Goal: Task Accomplishment & Management: Manage account settings

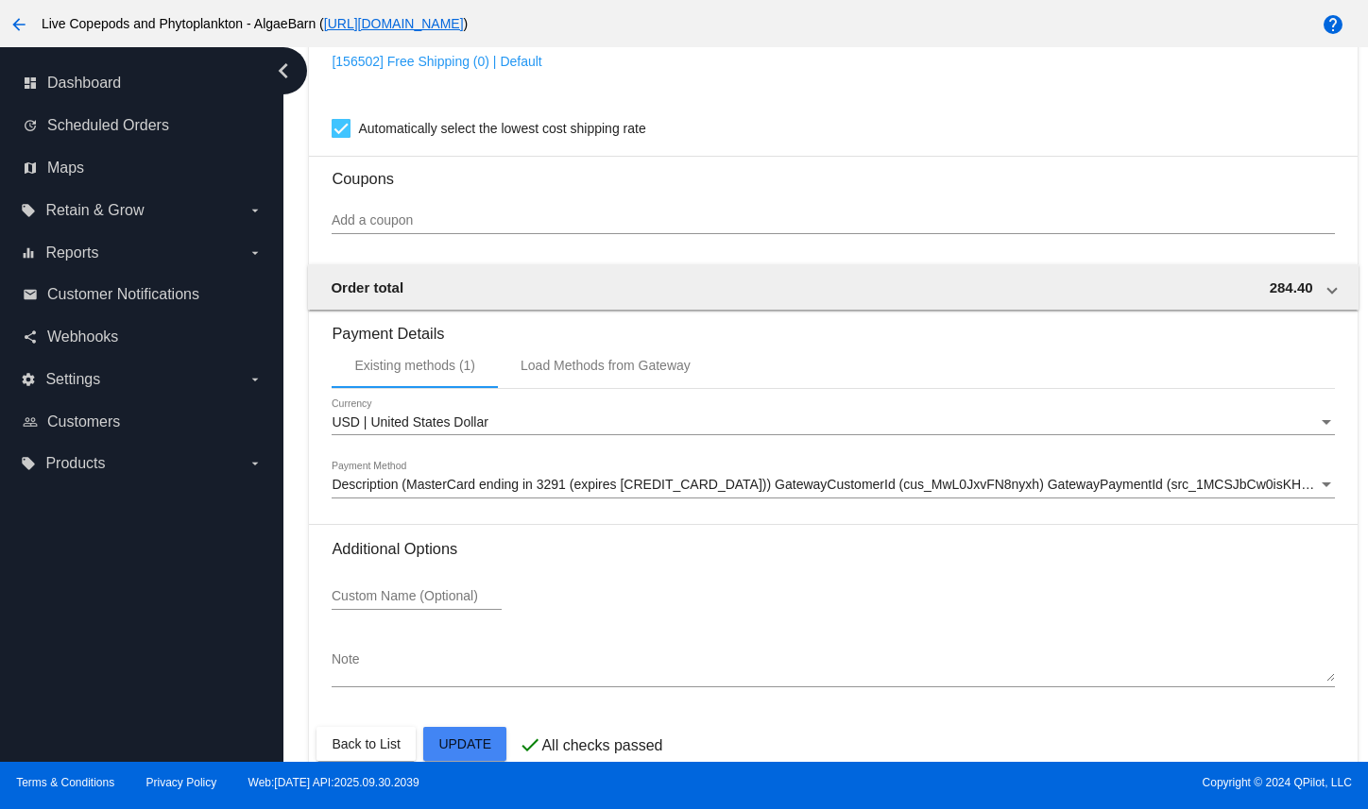
scroll to position [1790, 0]
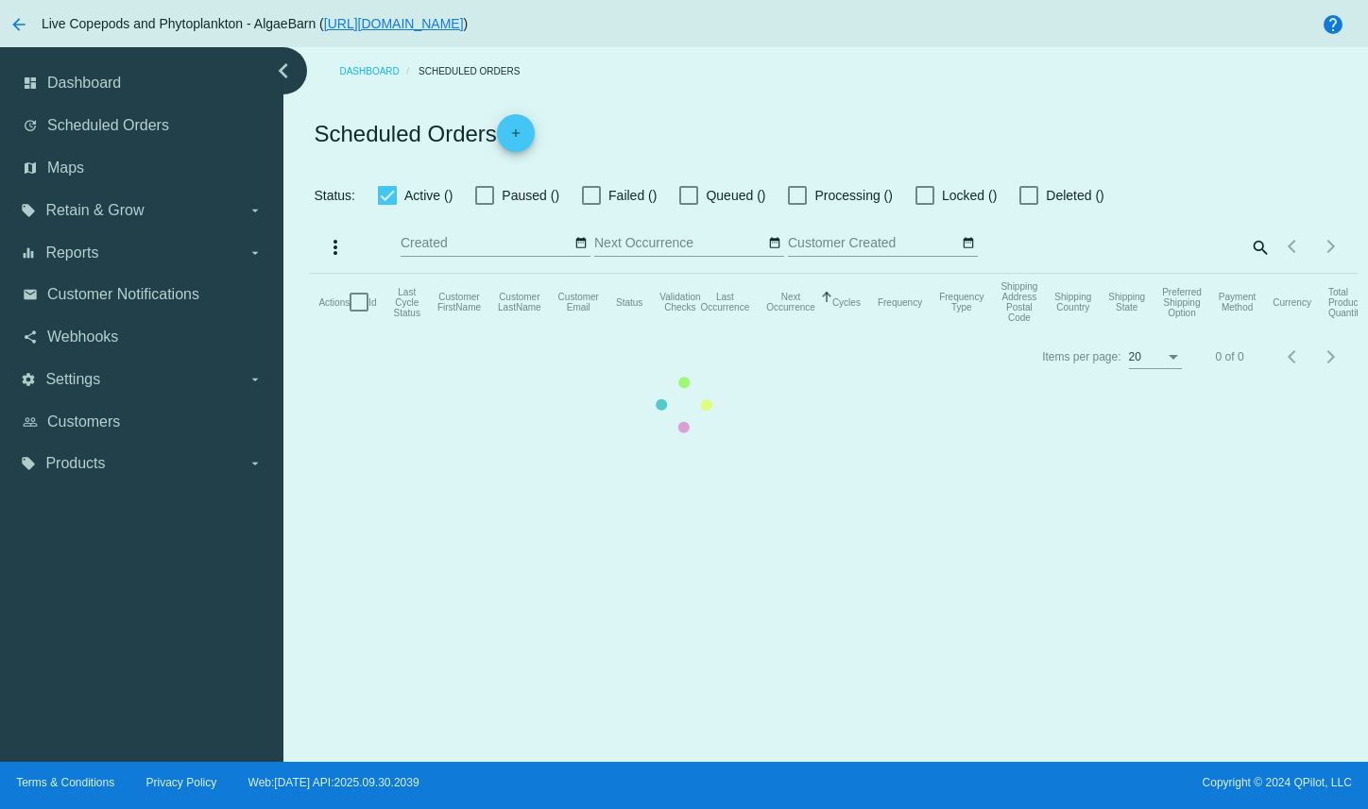
checkbox input "true"
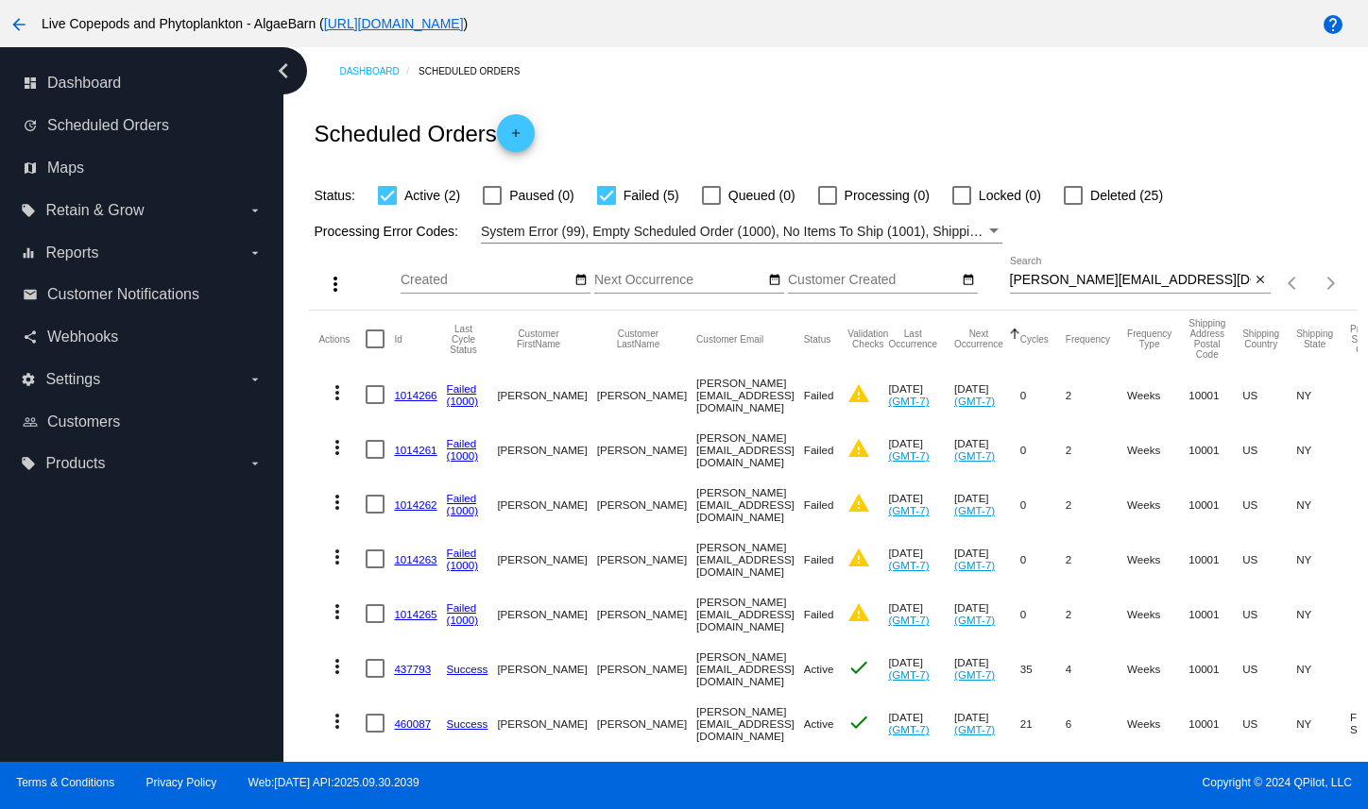
scroll to position [135, 0]
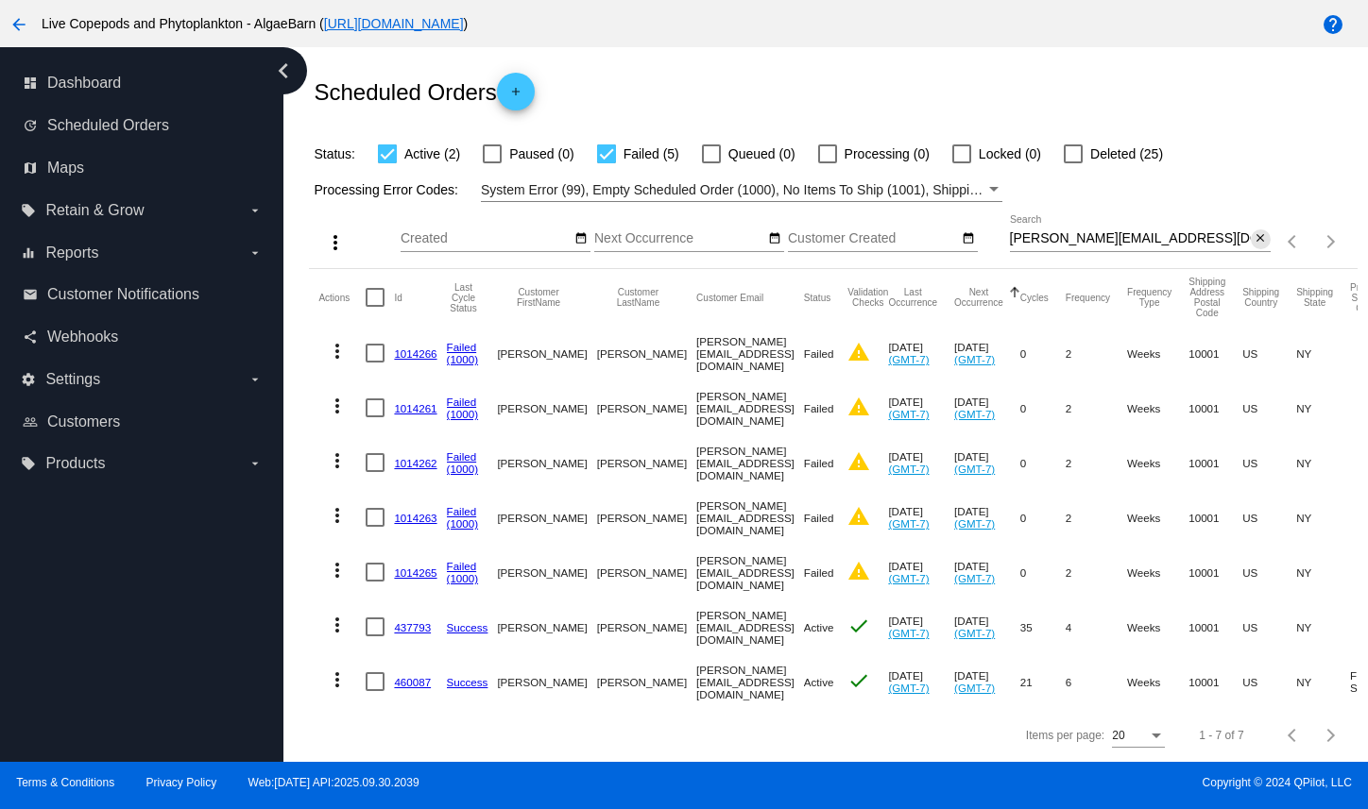
drag, startPoint x: 1245, startPoint y: 181, endPoint x: 1214, endPoint y: 176, distance: 31.7
click at [1253, 231] on mat-icon "close" at bounding box center [1259, 238] width 13 height 15
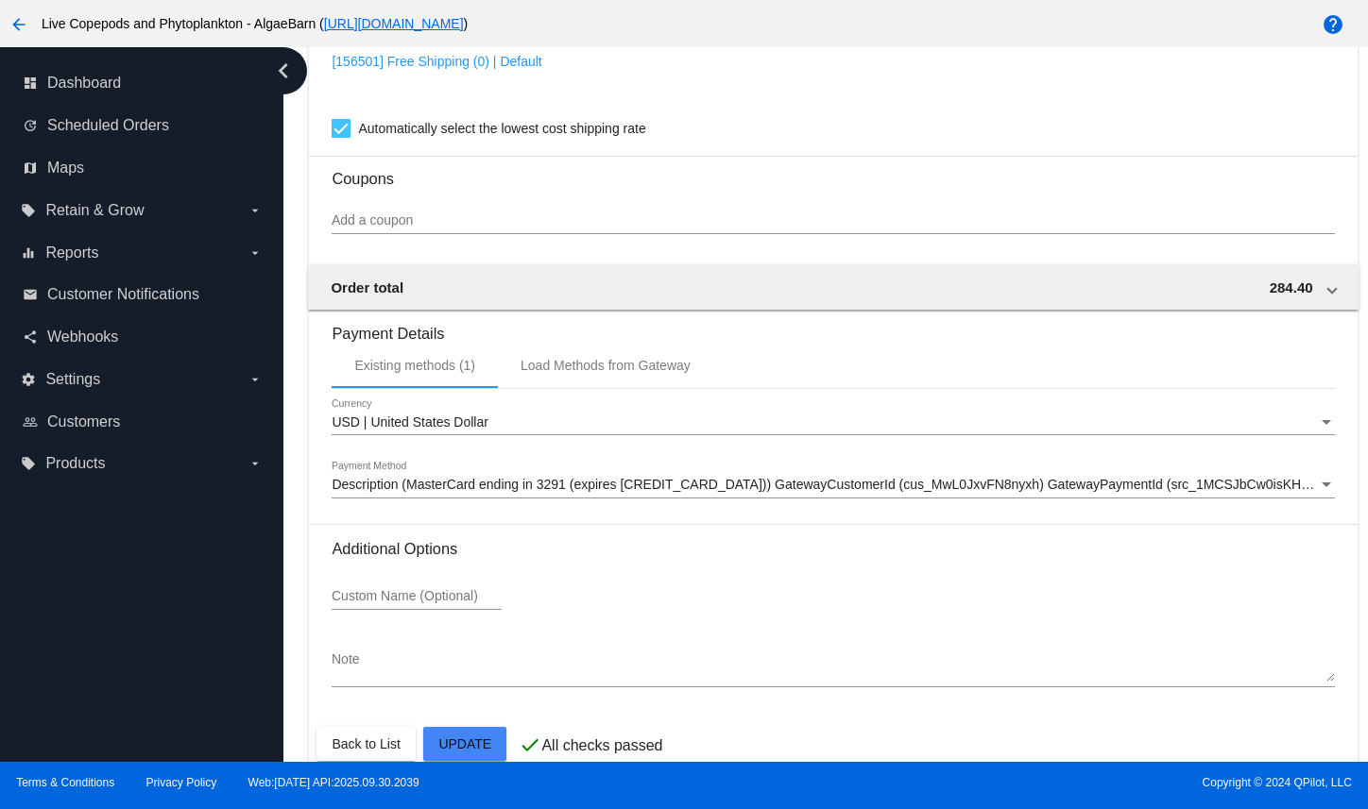
scroll to position [1790, 0]
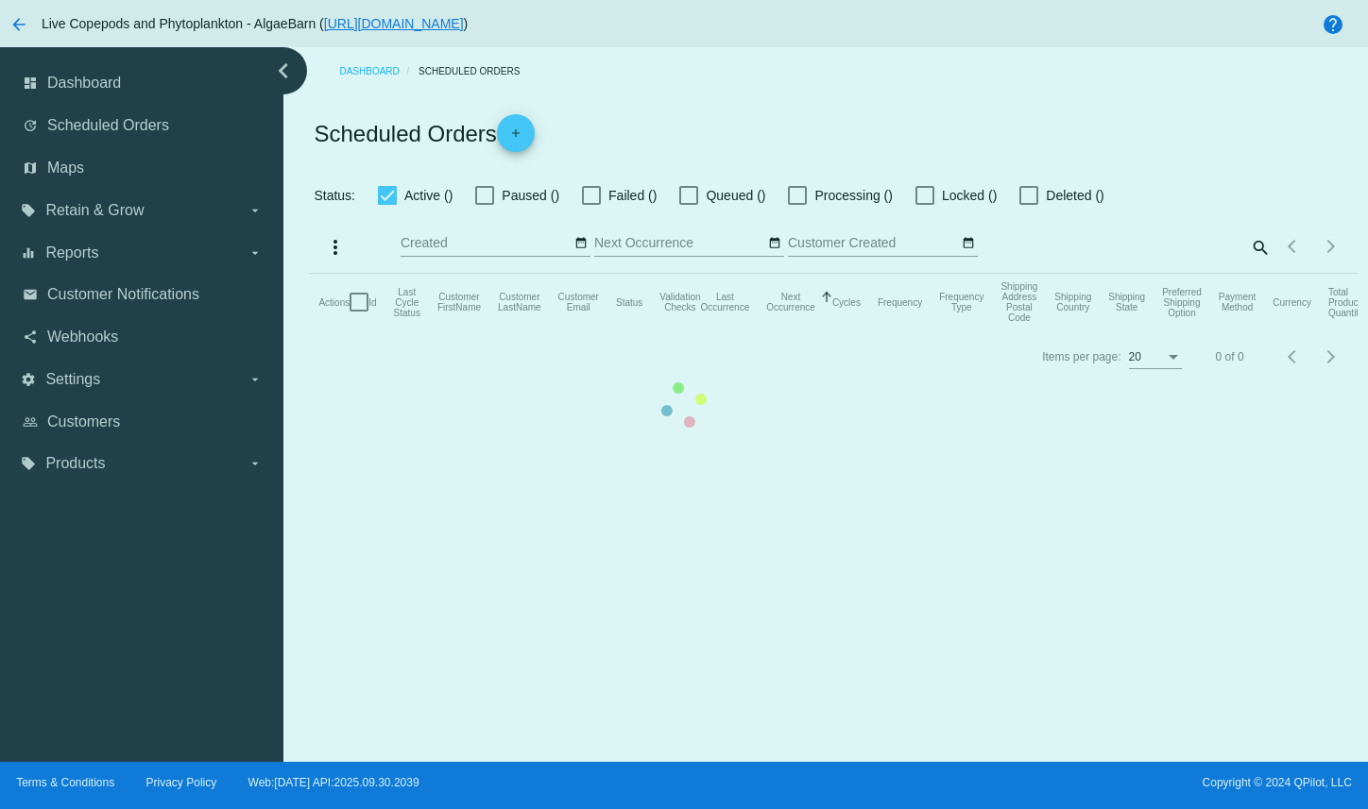
checkbox input "true"
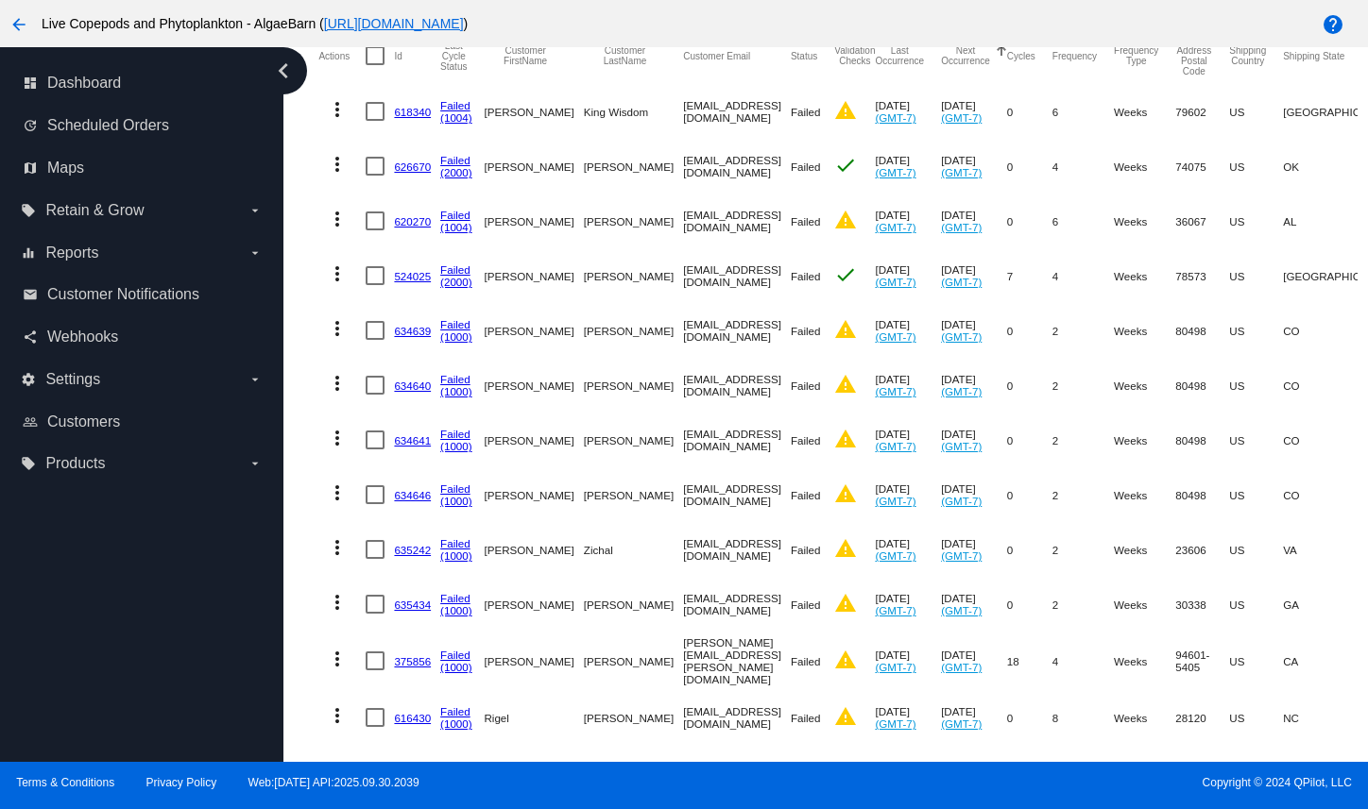
scroll to position [472, 0]
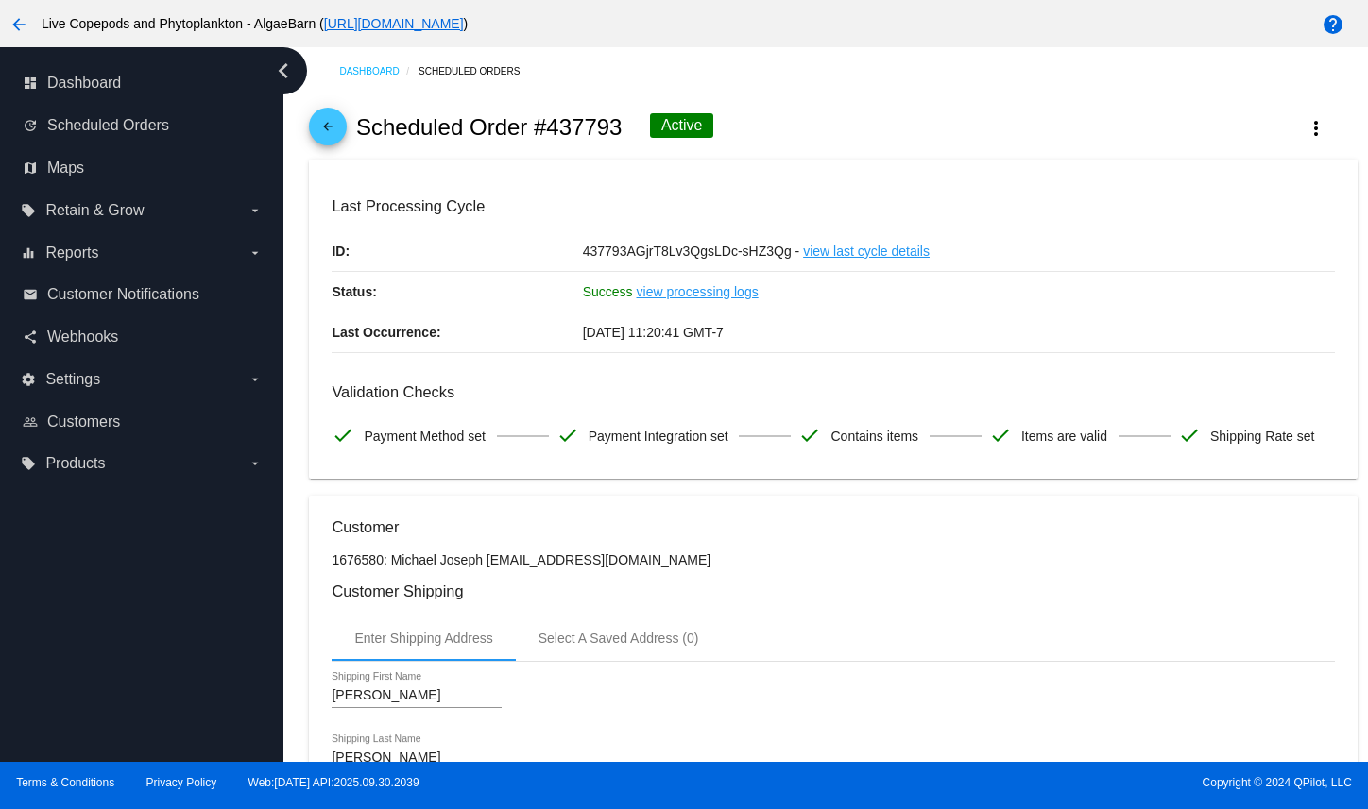
click at [684, 312] on link "view processing logs" at bounding box center [698, 292] width 122 height 40
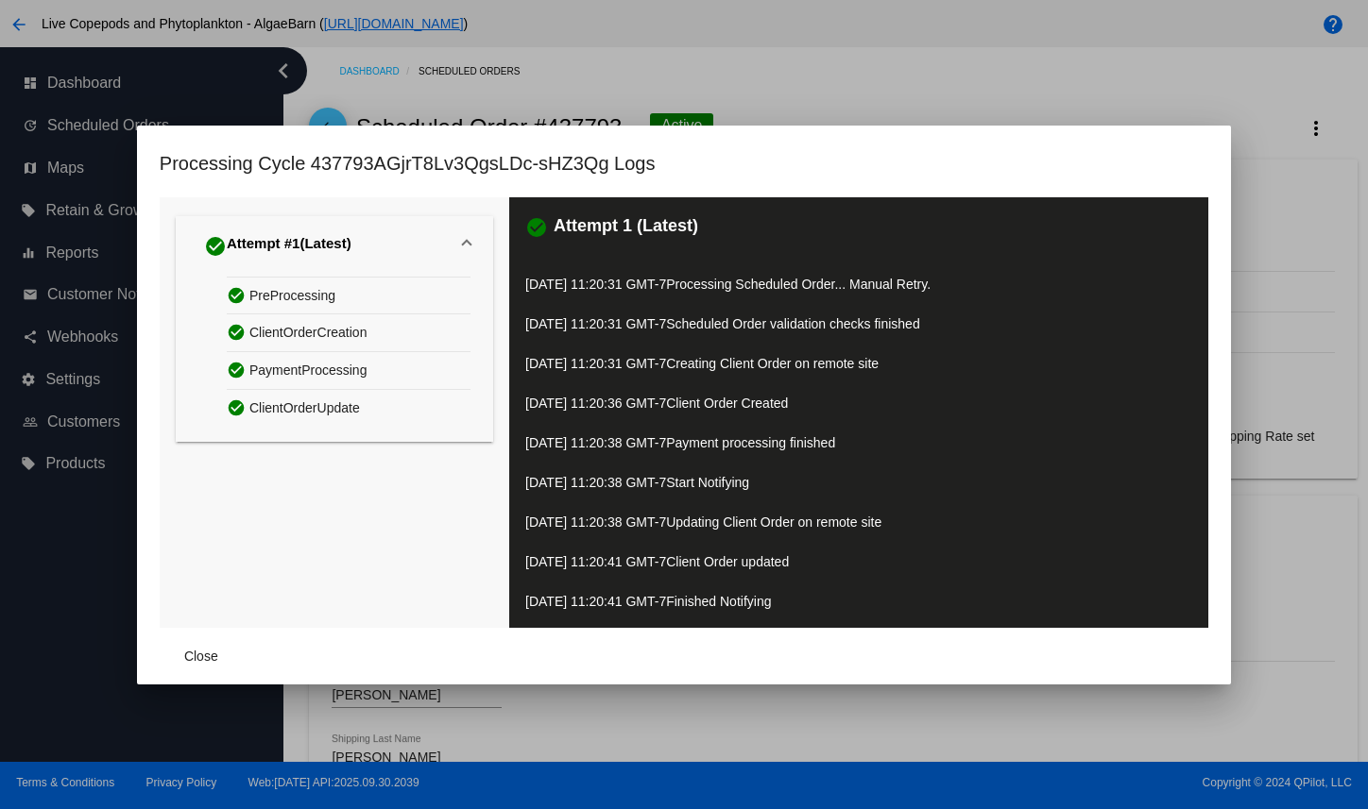
click at [1084, 90] on div at bounding box center [684, 404] width 1368 height 809
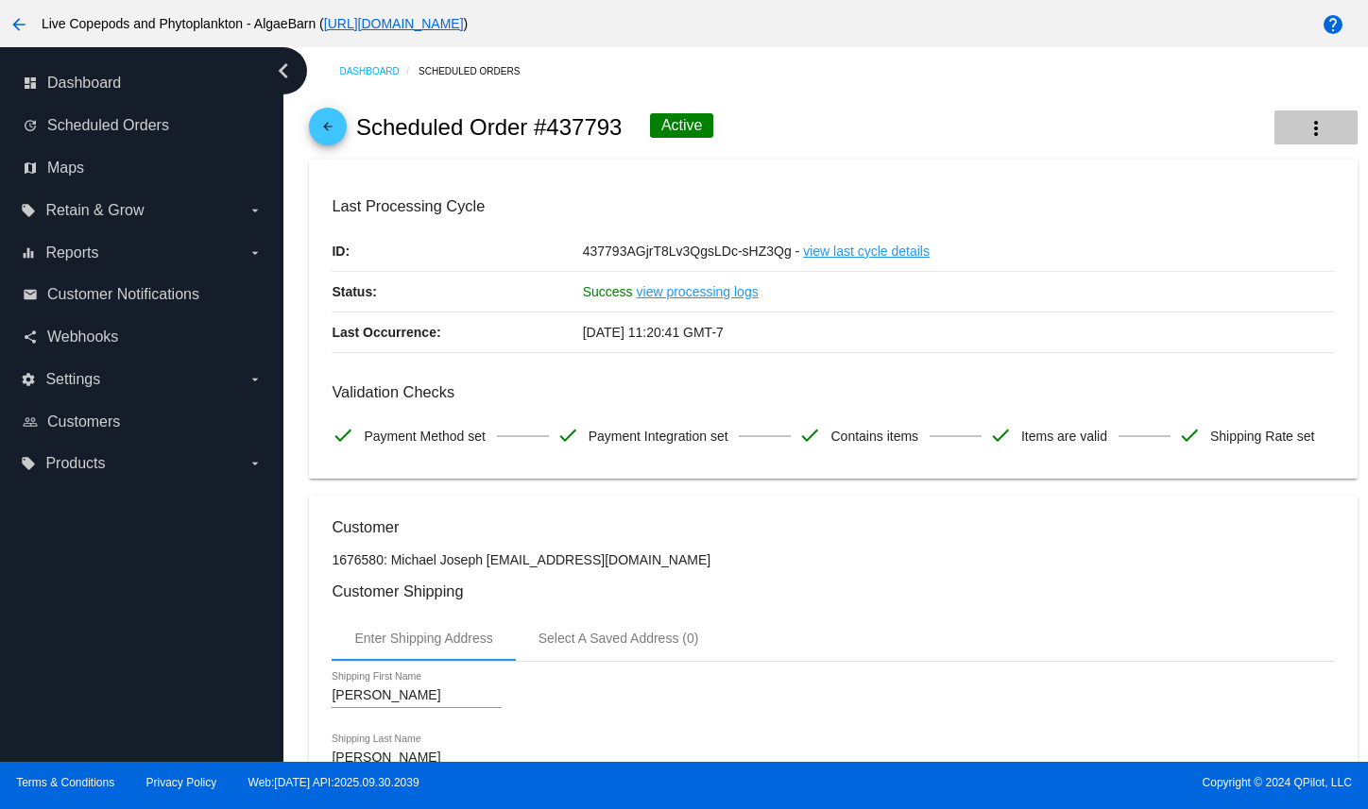
click at [1304, 140] on mat-icon "more_vert" at bounding box center [1315, 128] width 23 height 23
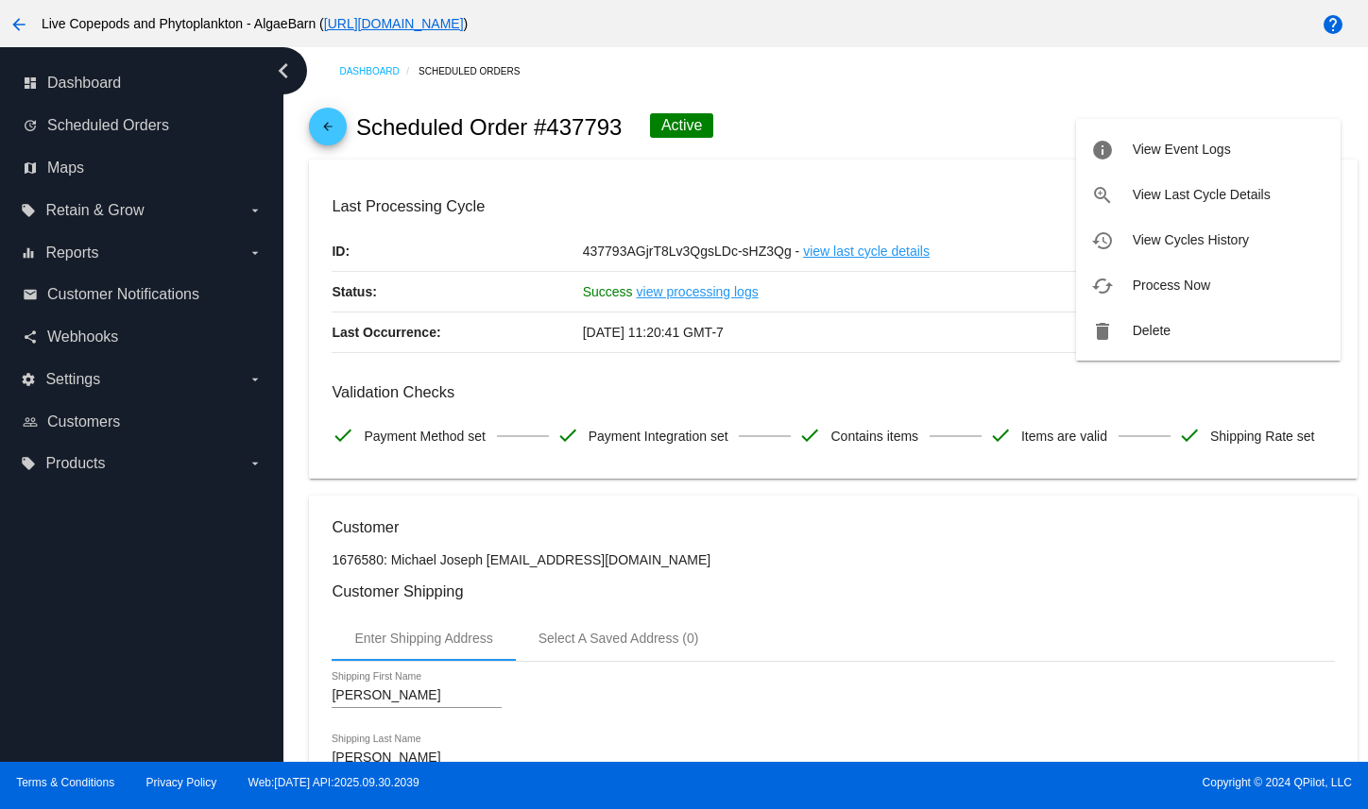
click at [1226, 552] on div at bounding box center [684, 404] width 1368 height 809
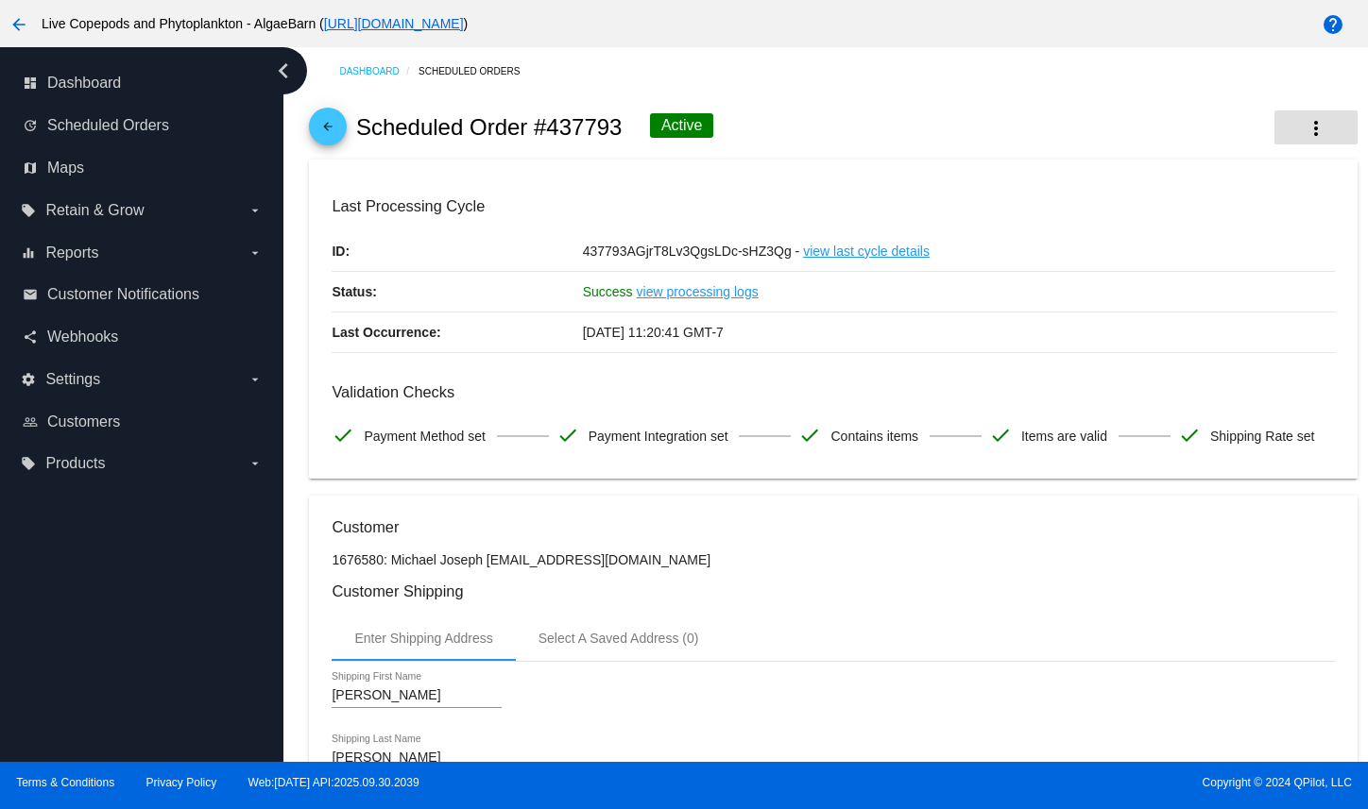
click at [1304, 139] on mat-icon "more_vert" at bounding box center [1315, 128] width 23 height 23
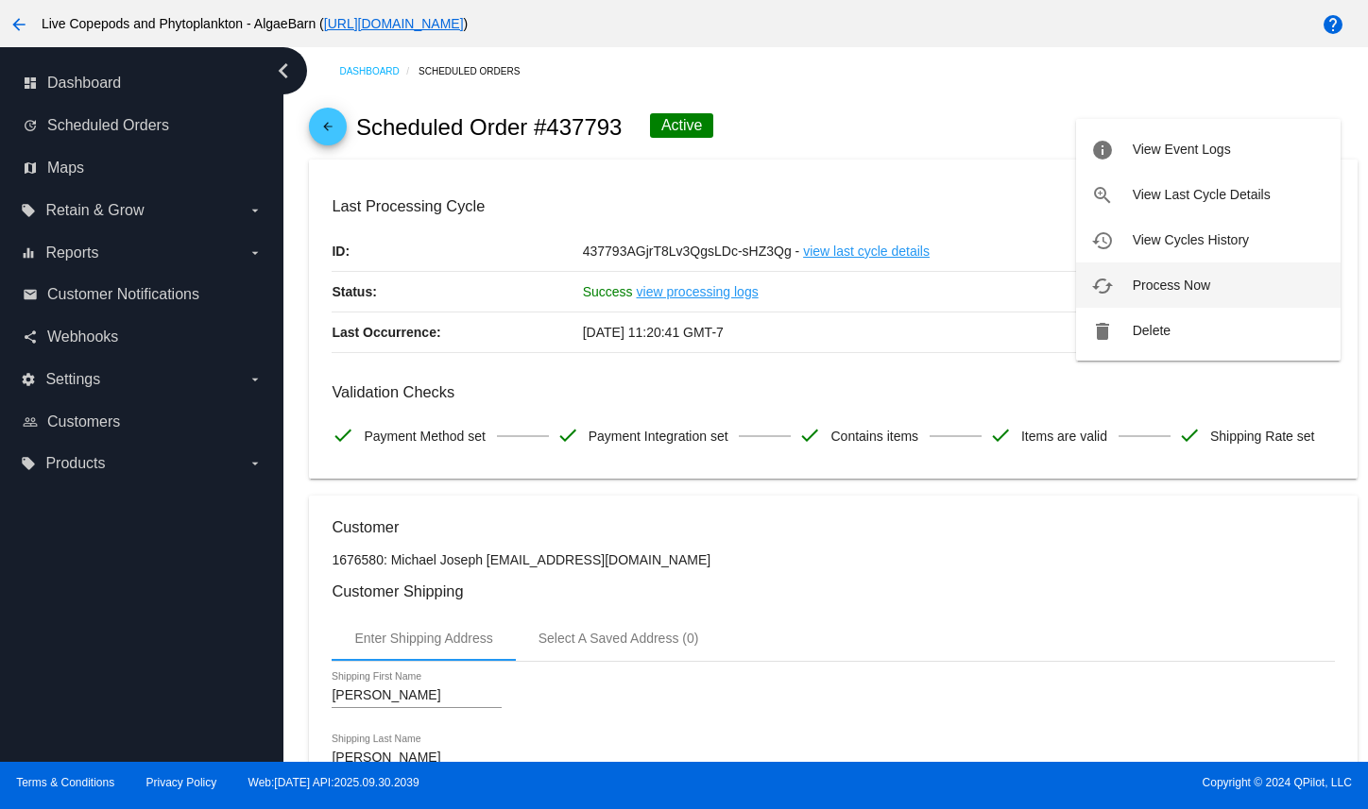
click at [1236, 285] on button "cached Process Now" at bounding box center [1208, 285] width 264 height 45
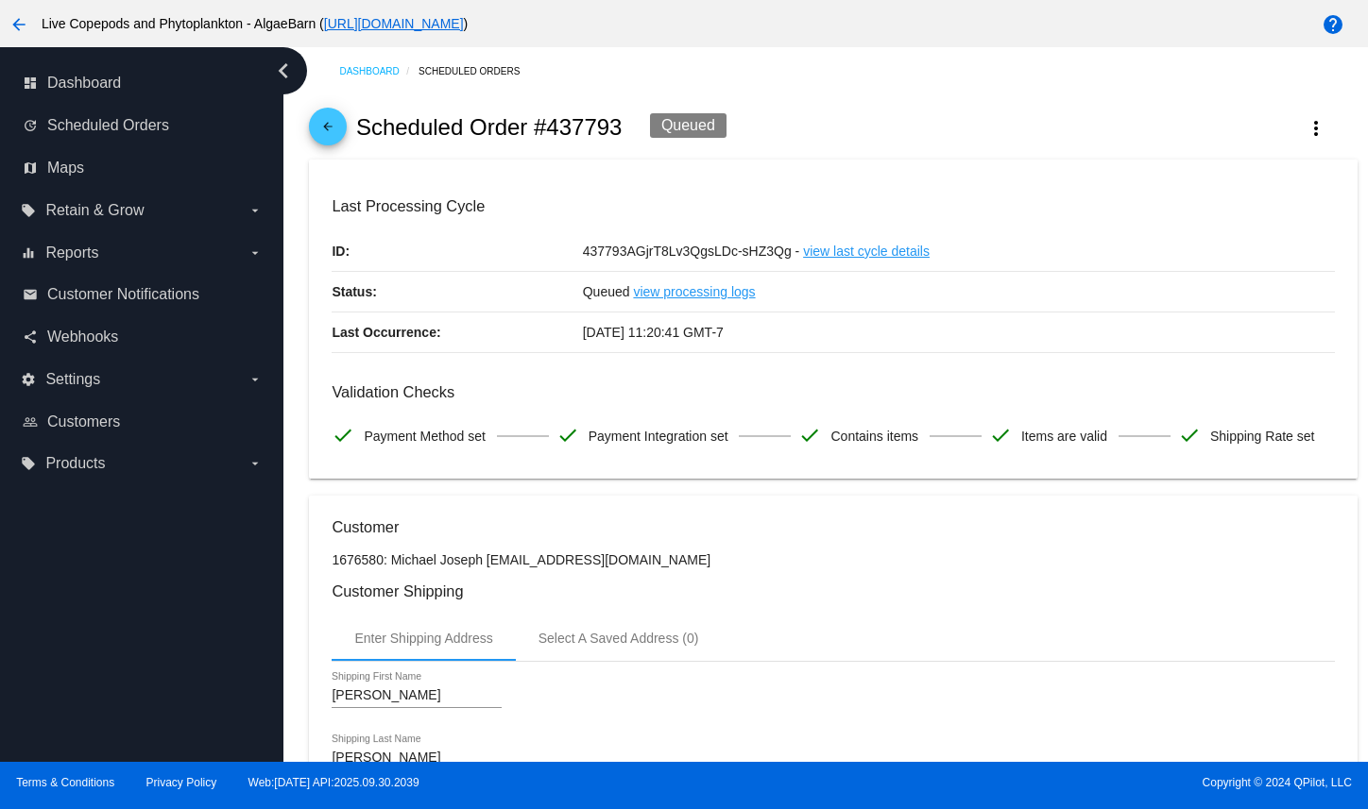
click at [323, 136] on mat-icon "arrow_back" at bounding box center [327, 131] width 23 height 23
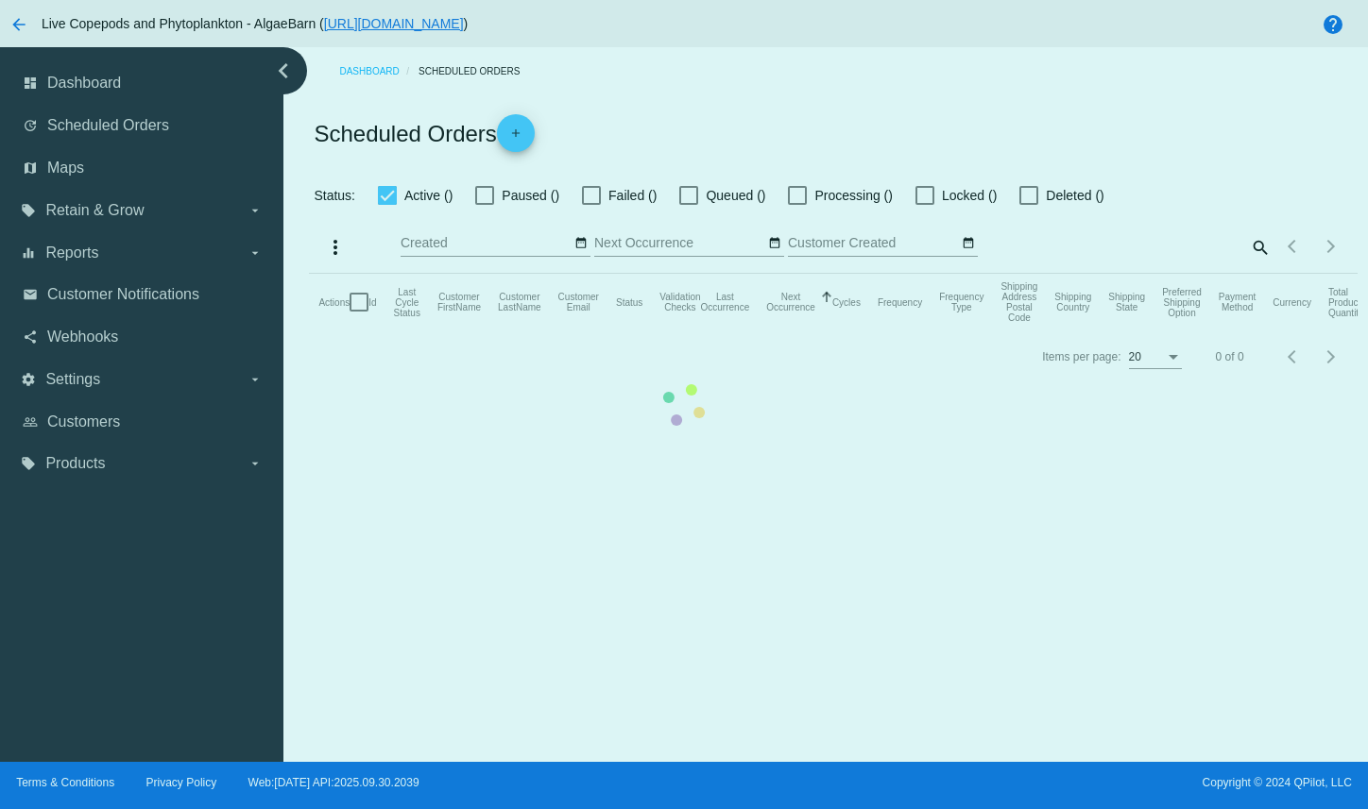
checkbox input "true"
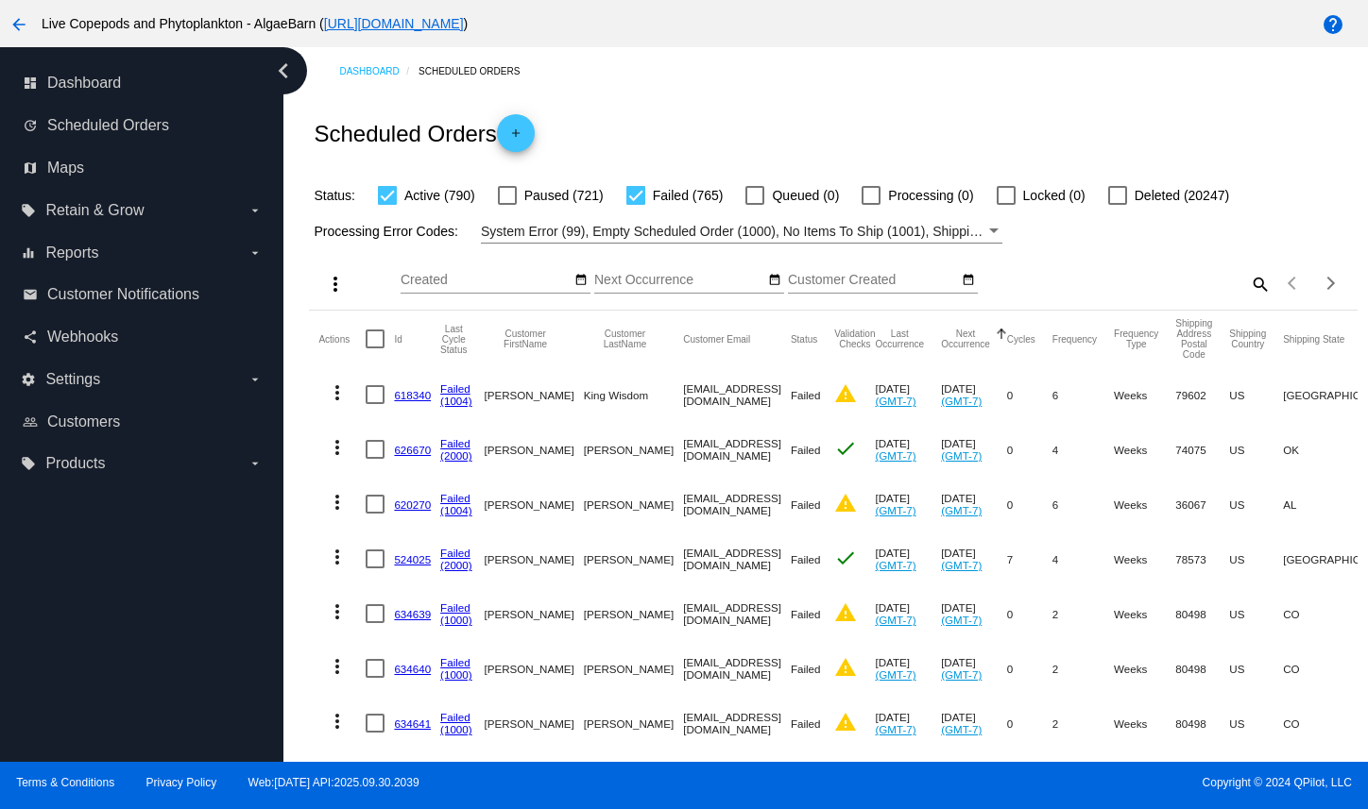
click at [1248, 298] on mat-icon "search" at bounding box center [1259, 283] width 23 height 29
click at [1193, 288] on input "Search" at bounding box center [1140, 280] width 261 height 15
paste input "[EMAIL_ADDRESS][DOMAIN_NAME]"
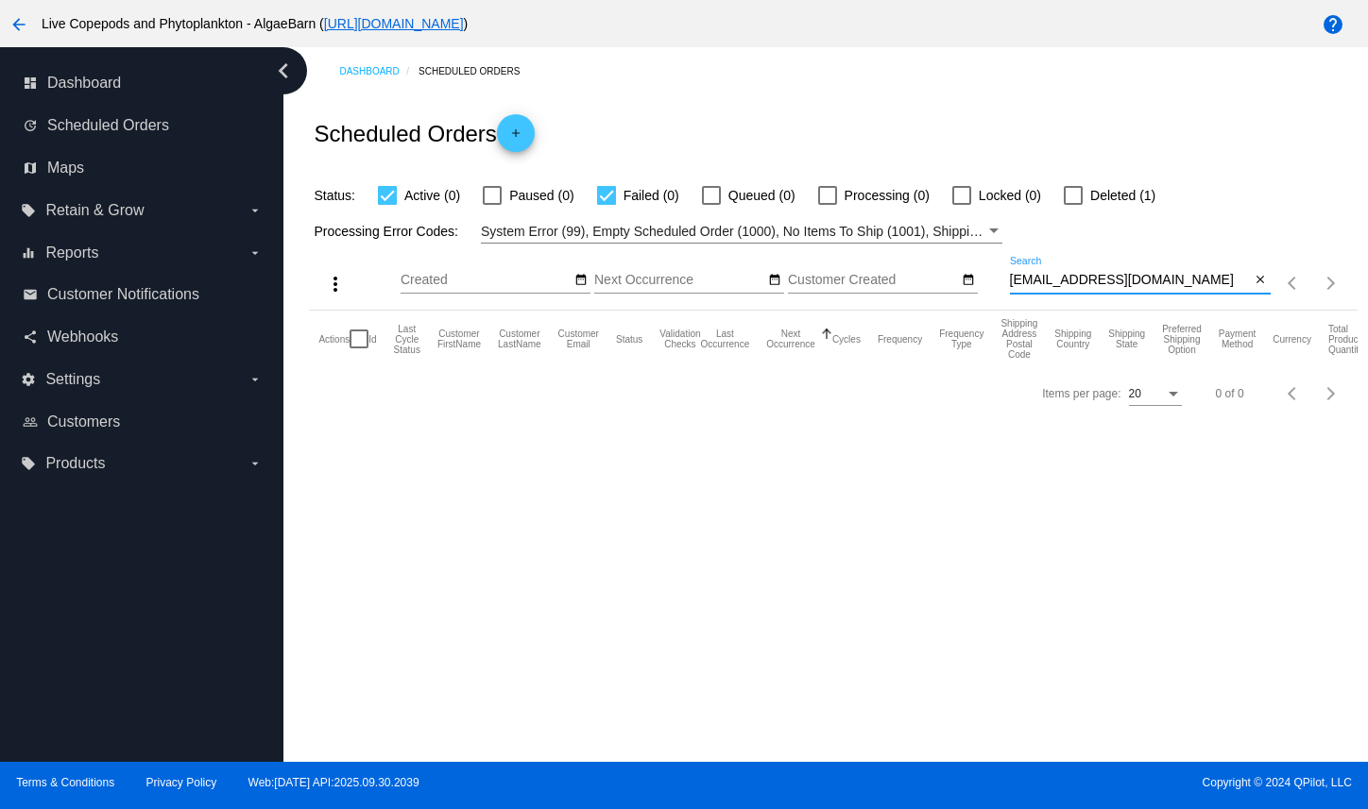
type input "[EMAIL_ADDRESS][DOMAIN_NAME]"
